Goal: Browse casually: Explore the website without a specific task or goal

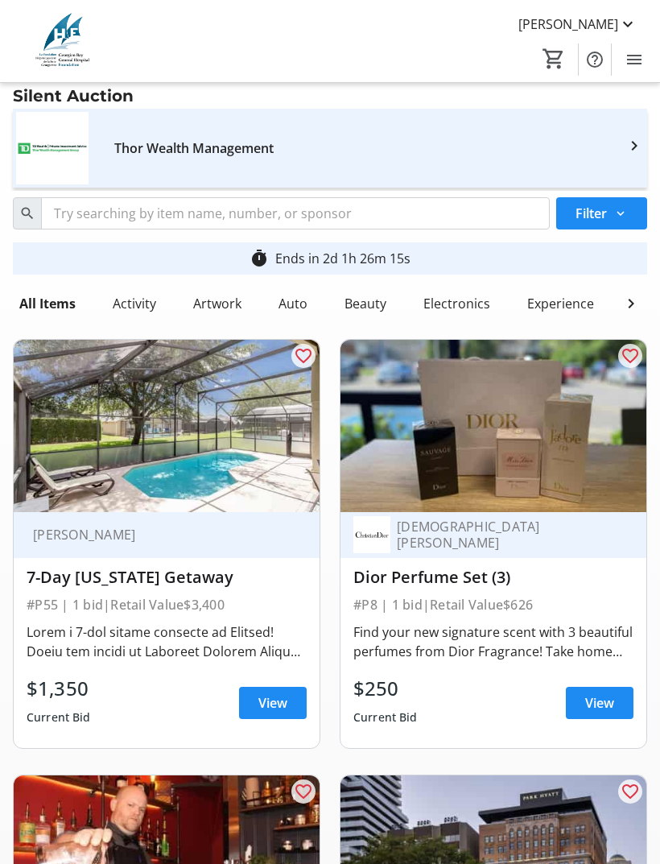
scroll to position [4089, 0]
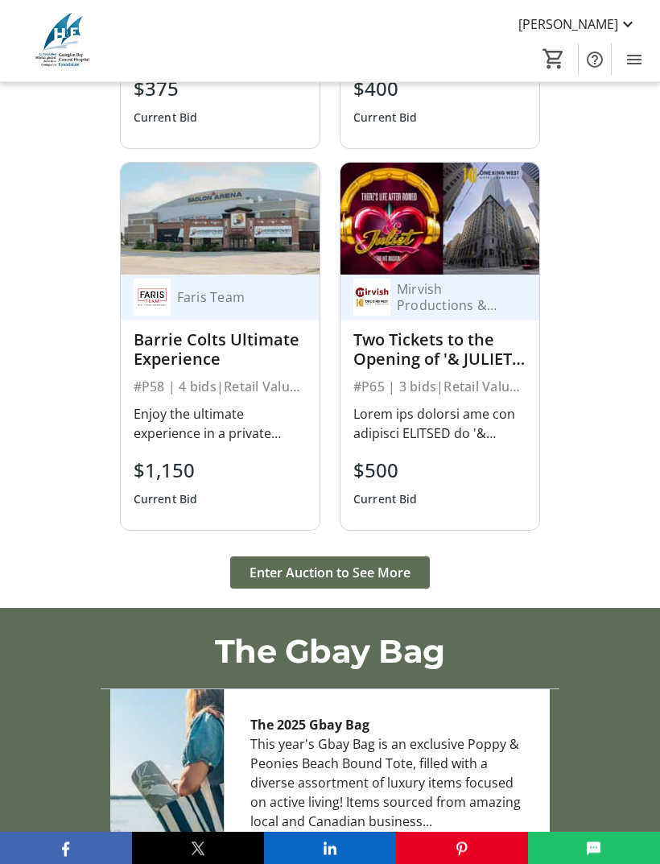
scroll to position [2658, 0]
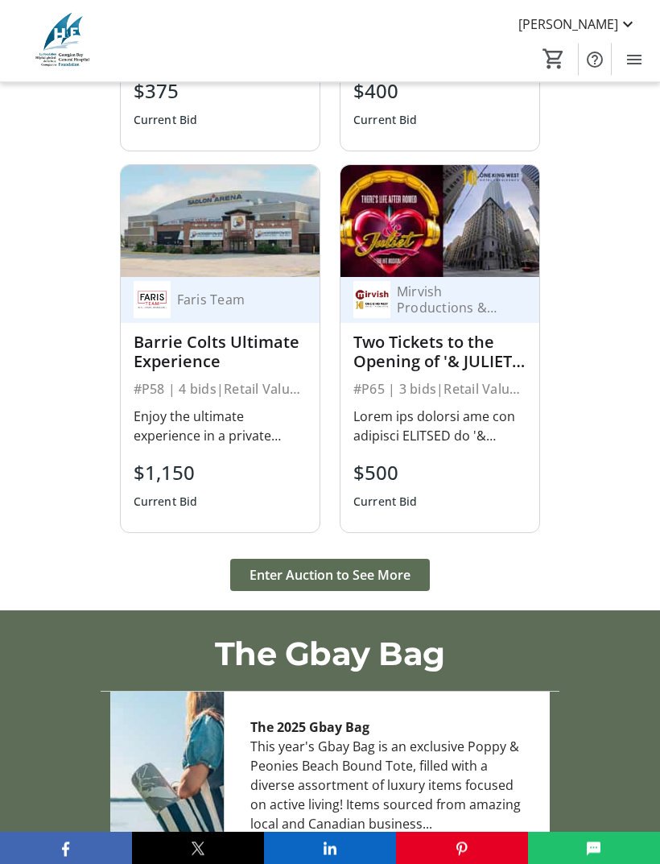
click at [380, 566] on span "Enter Auction to See More" at bounding box center [330, 575] width 161 height 19
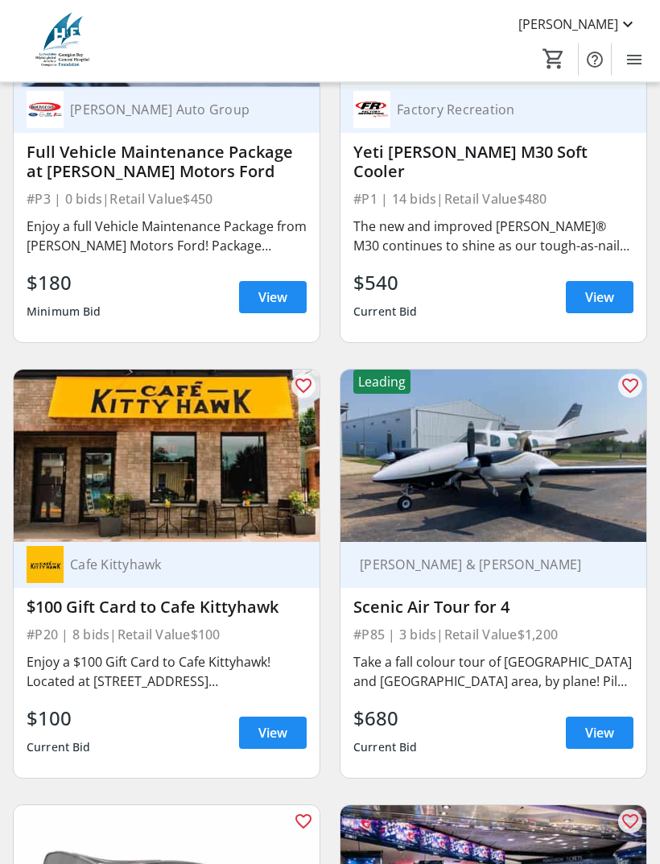
scroll to position [5802, 0]
click at [610, 742] on span "View" at bounding box center [599, 732] width 29 height 19
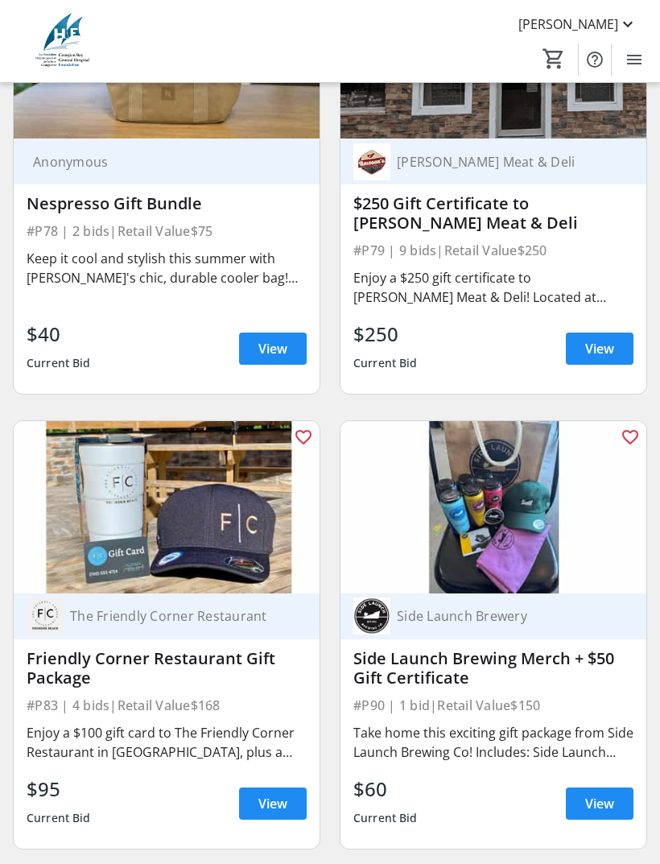
scroll to position [21542, 0]
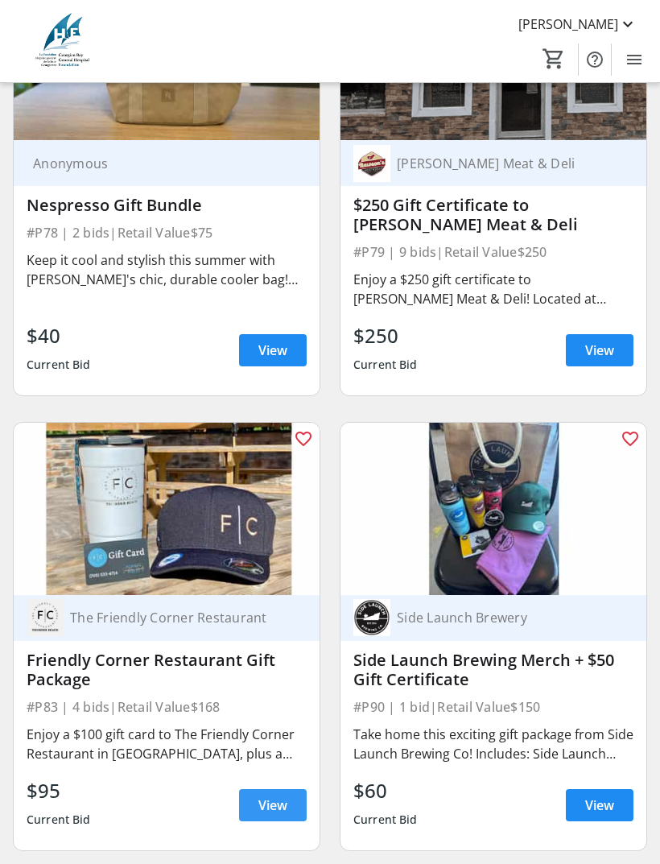
click at [280, 801] on span "View" at bounding box center [272, 804] width 29 height 19
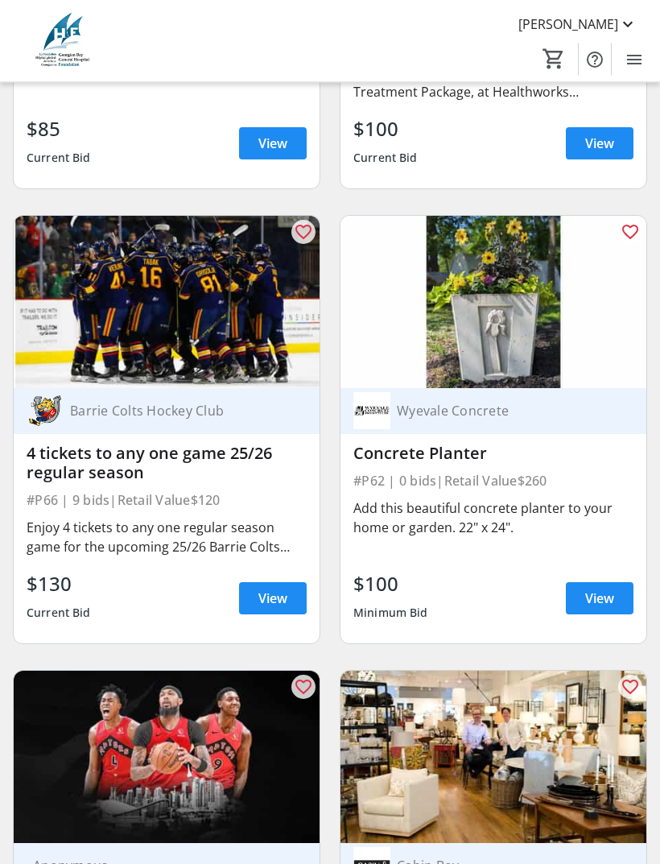
scroll to position [18151, 0]
click at [604, 608] on span "View" at bounding box center [599, 597] width 29 height 19
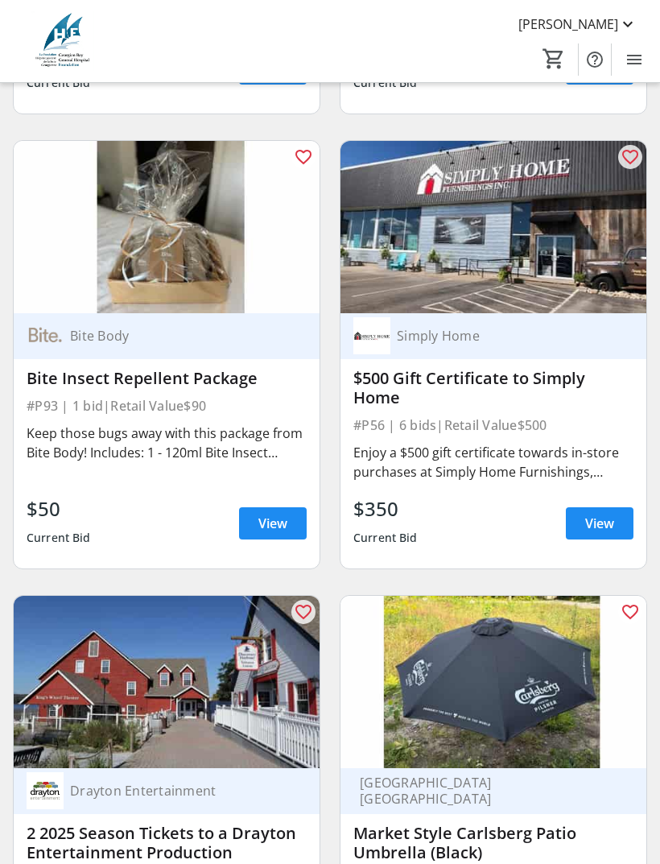
scroll to position [16426, 0]
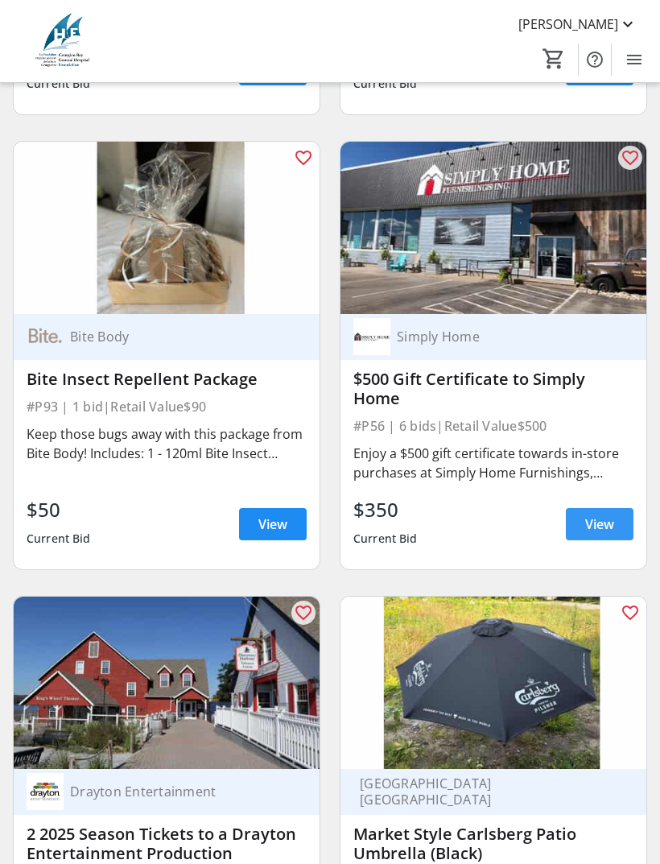
click at [596, 534] on span "View" at bounding box center [599, 523] width 29 height 19
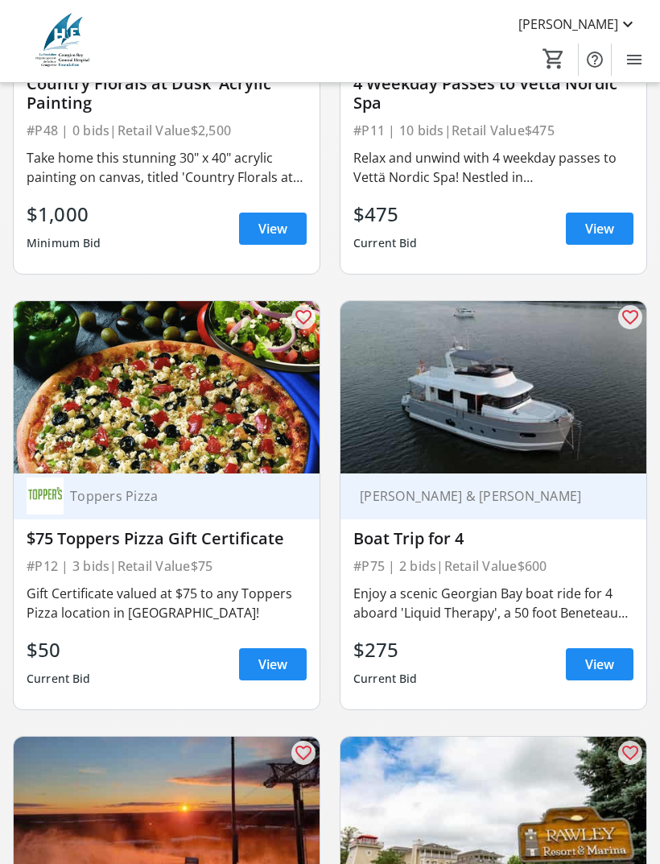
scroll to position [3616, 0]
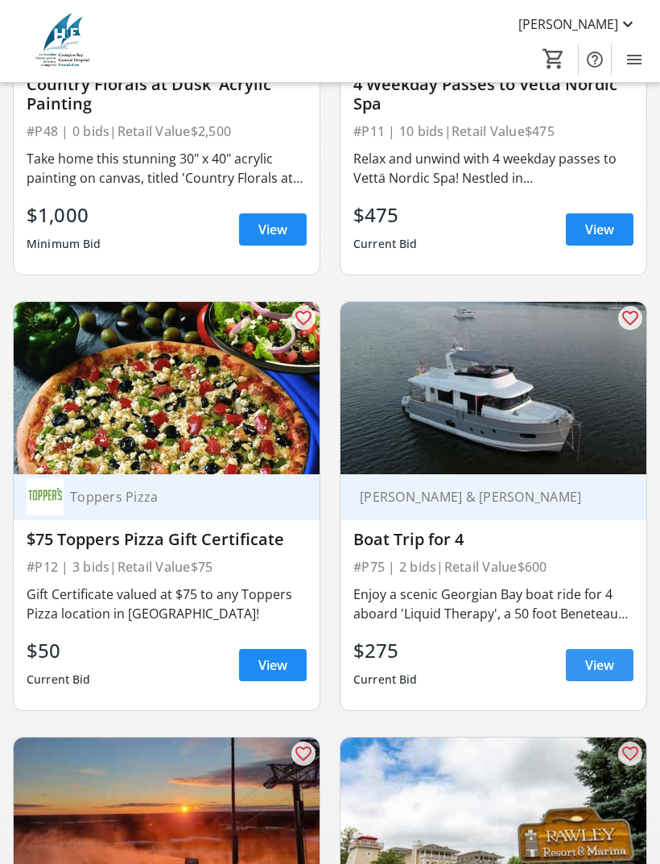
click at [603, 674] on span "View" at bounding box center [599, 664] width 29 height 19
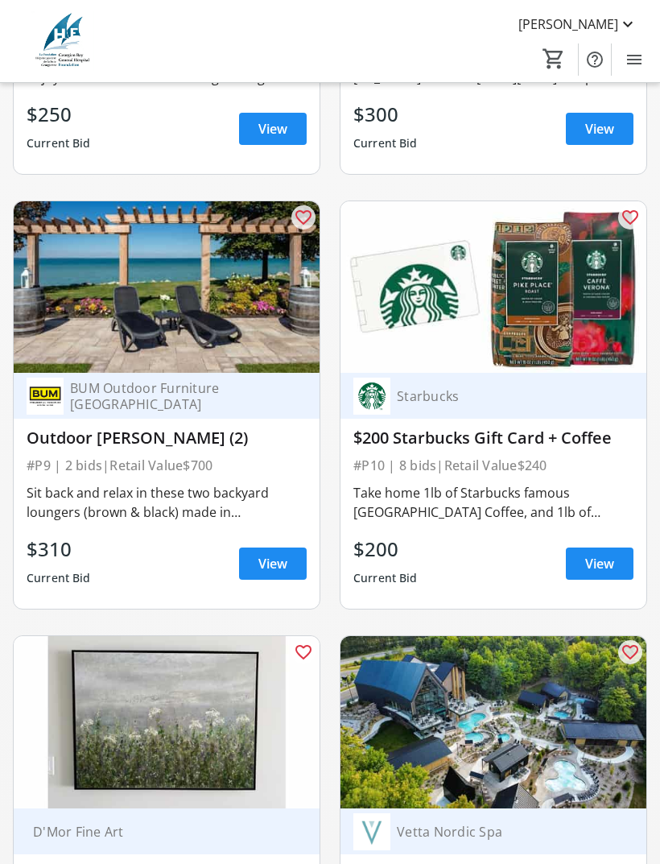
scroll to position [2826, 0]
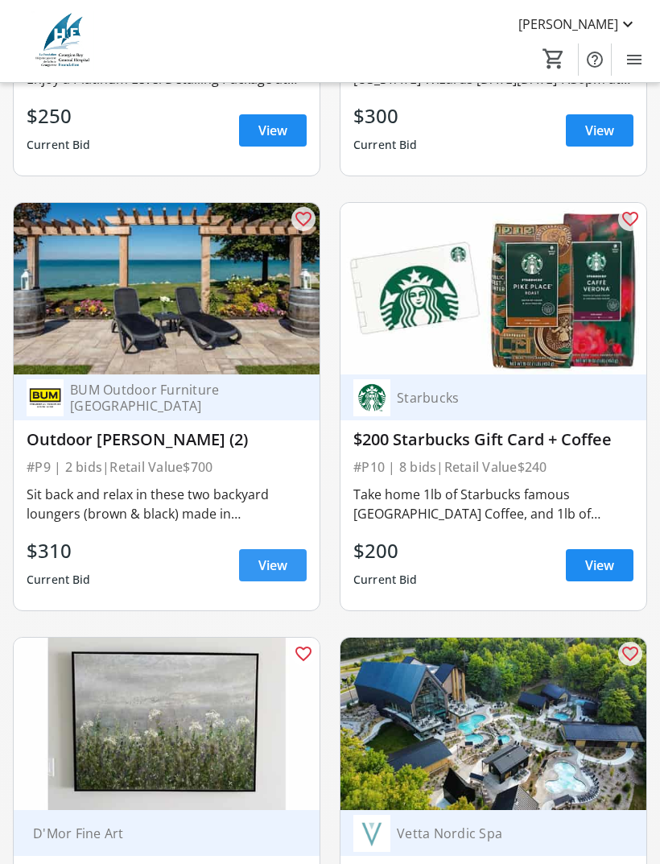
click at [273, 575] on span "View" at bounding box center [272, 564] width 29 height 19
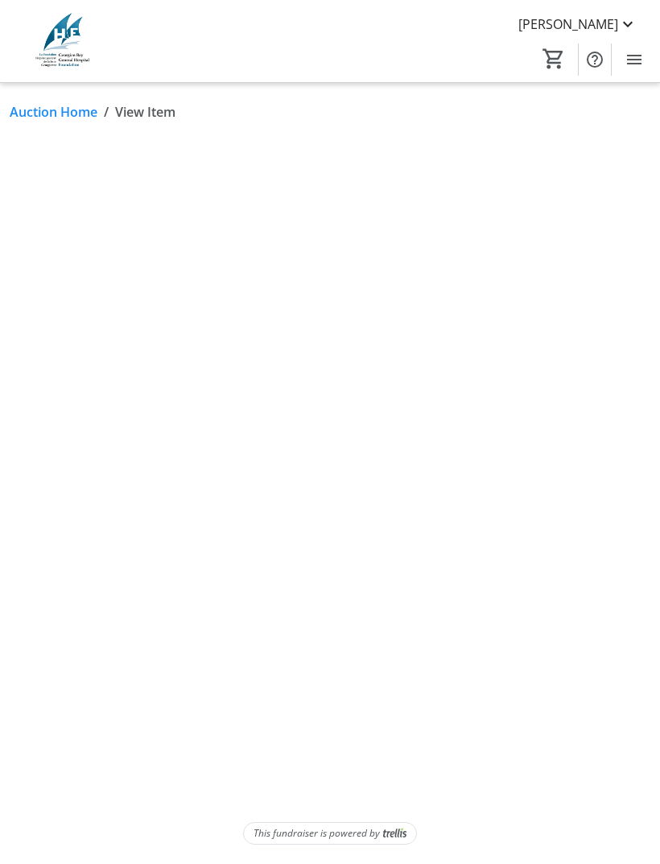
scroll to position [52, 0]
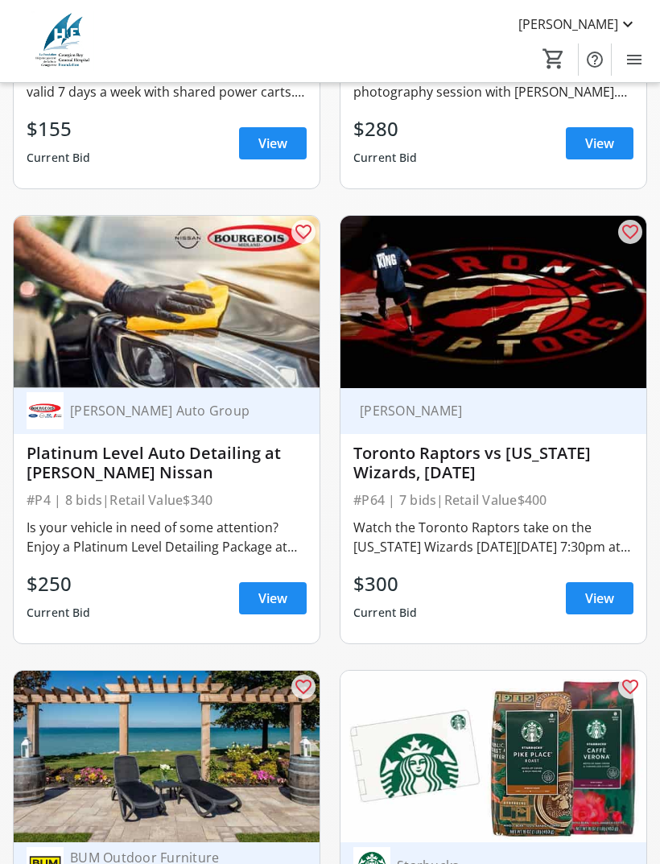
scroll to position [2357, 0]
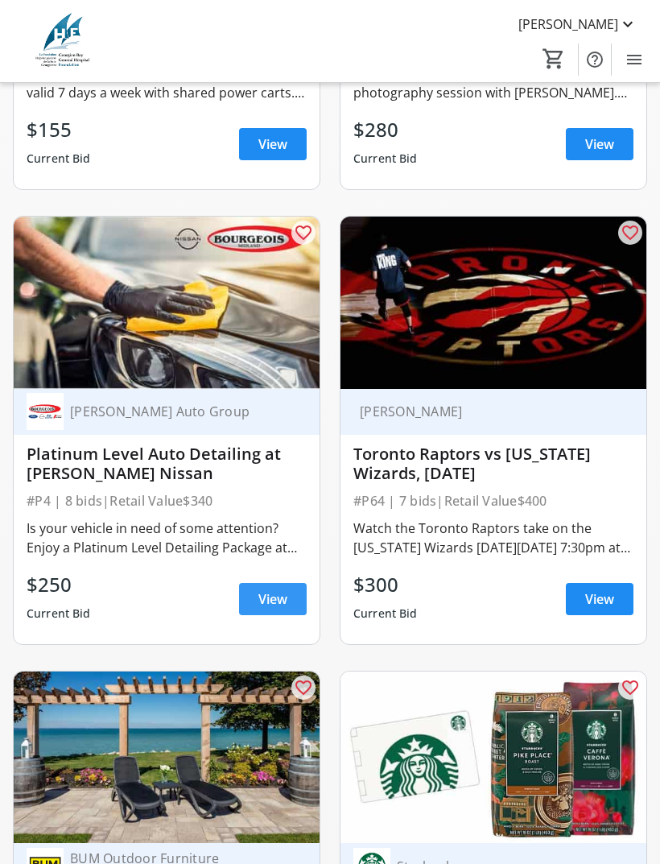
click at [271, 608] on span "View" at bounding box center [272, 598] width 29 height 19
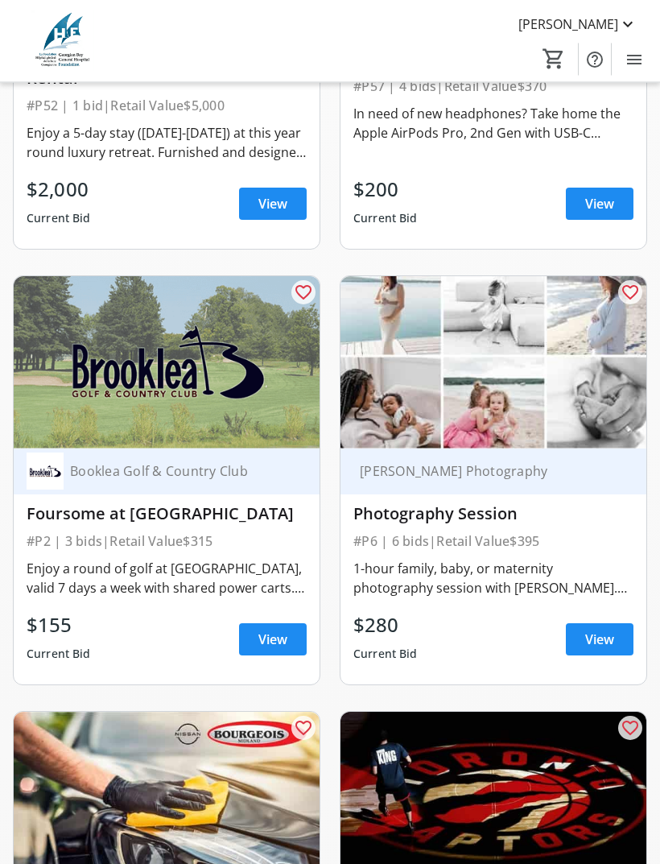
scroll to position [1835, 0]
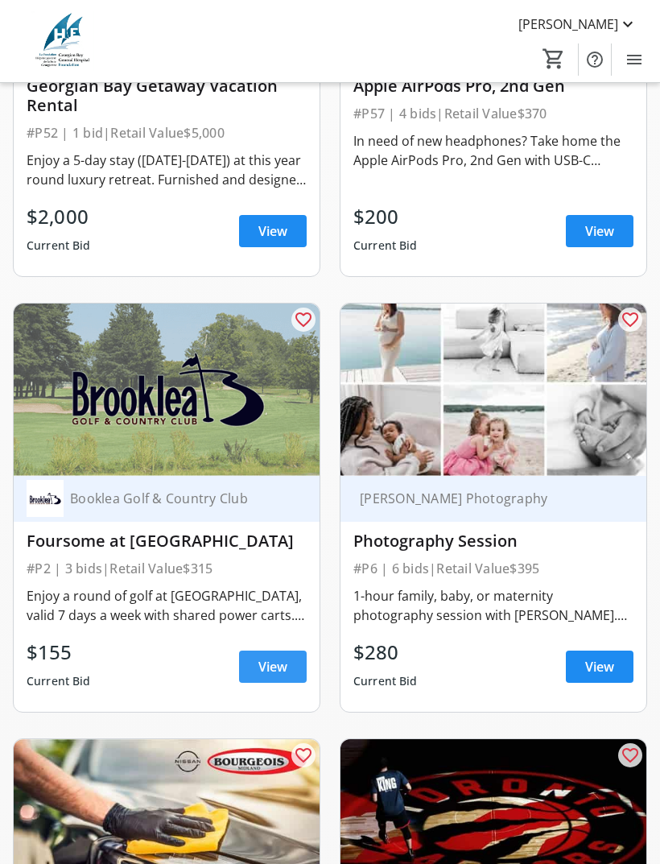
click at [273, 676] on span "View" at bounding box center [272, 666] width 29 height 19
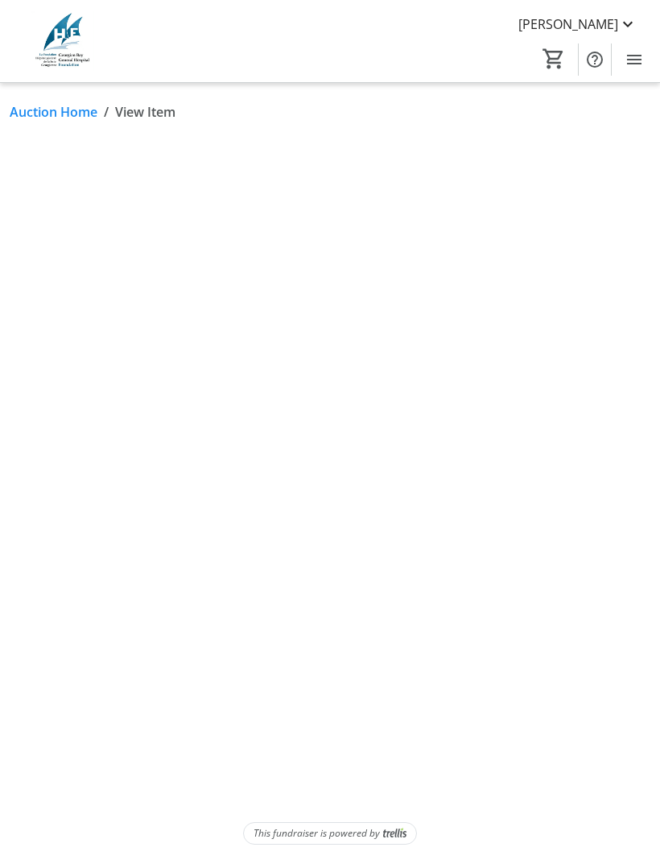
scroll to position [52, 0]
